Goal: Check status

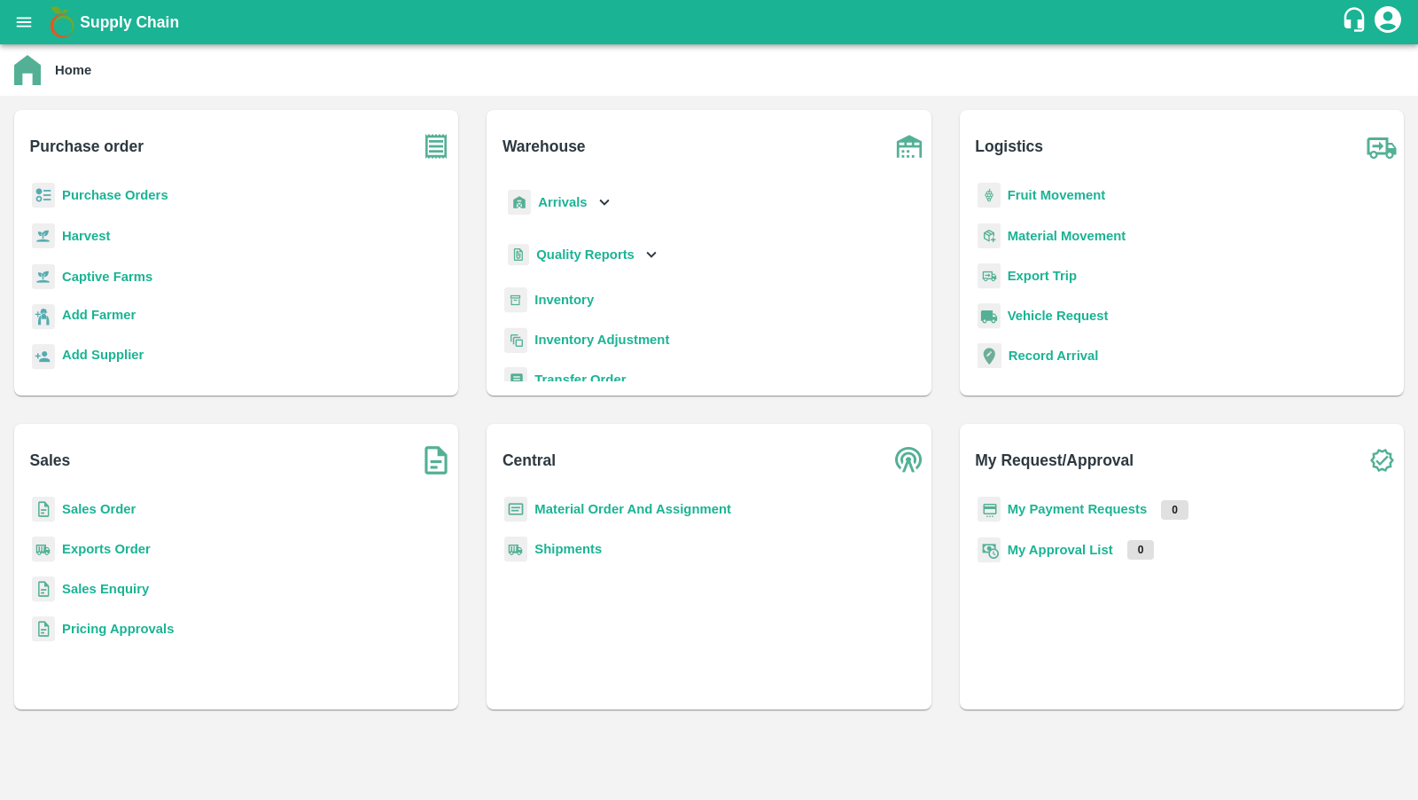
click at [137, 548] on b "Exports Order" at bounding box center [106, 549] width 89 height 14
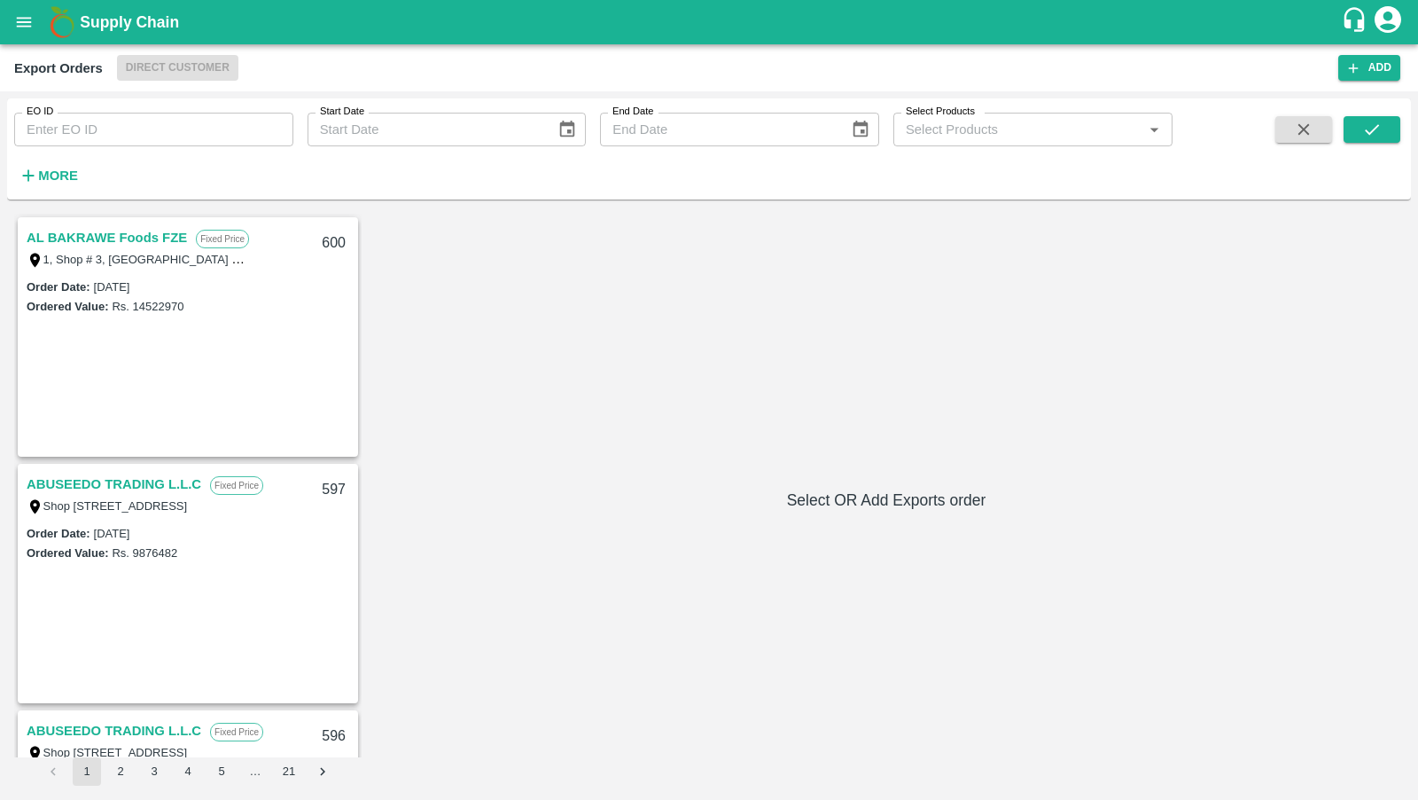
click at [136, 482] on link "ABUSEEDO TRADING L.L.C" at bounding box center [114, 483] width 175 height 23
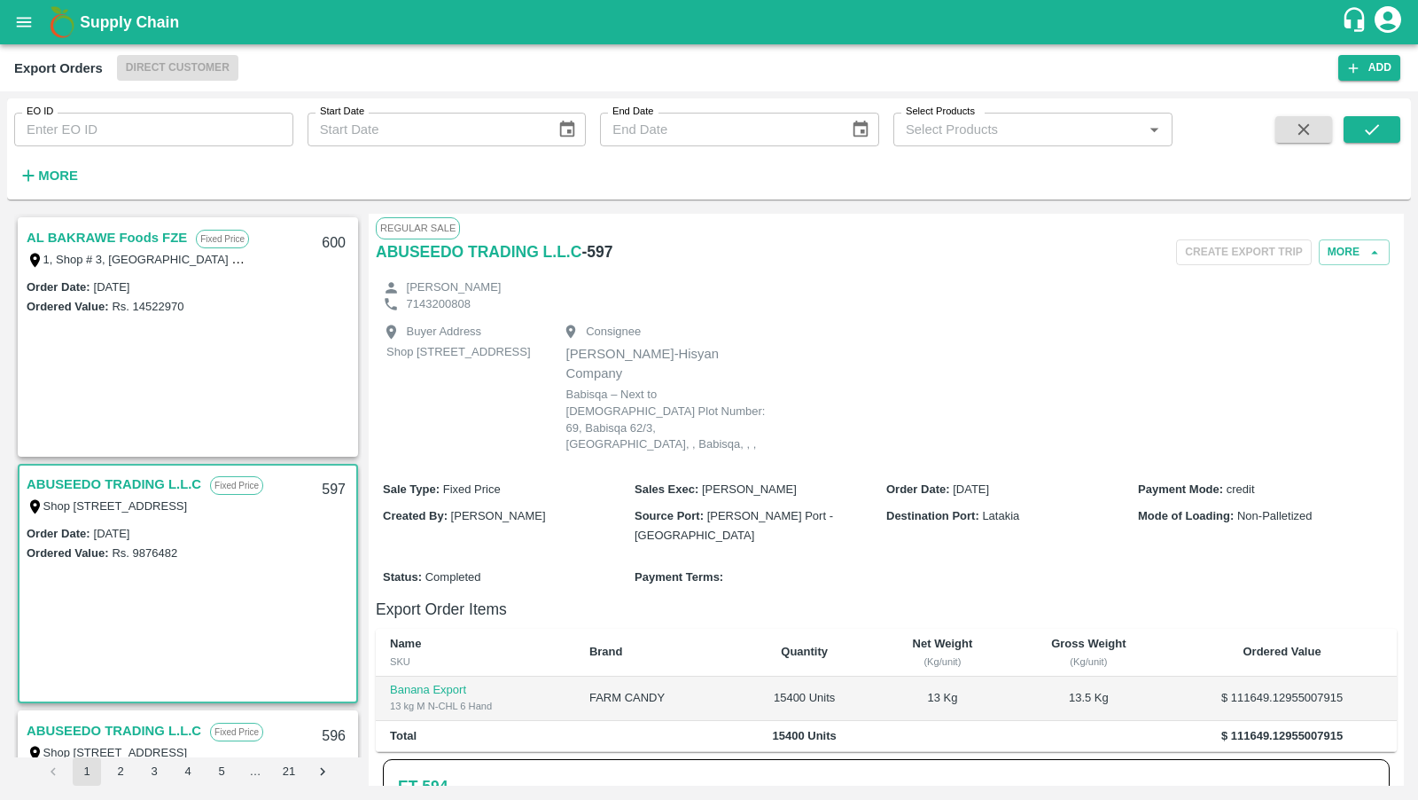
click at [873, 556] on div "Status : Completed Payment Terms :" at bounding box center [886, 576] width 1021 height 41
drag, startPoint x: 371, startPoint y: 454, endPoint x: 510, endPoint y: 449, distance: 138.4
click at [510, 447] on div "Regular Sale ABUSEEDO TRADING L.L.C - 597 Create Export Trip More [PERSON_NAME]…" at bounding box center [886, 500] width 1035 height 572
